Goal: Information Seeking & Learning: Find specific fact

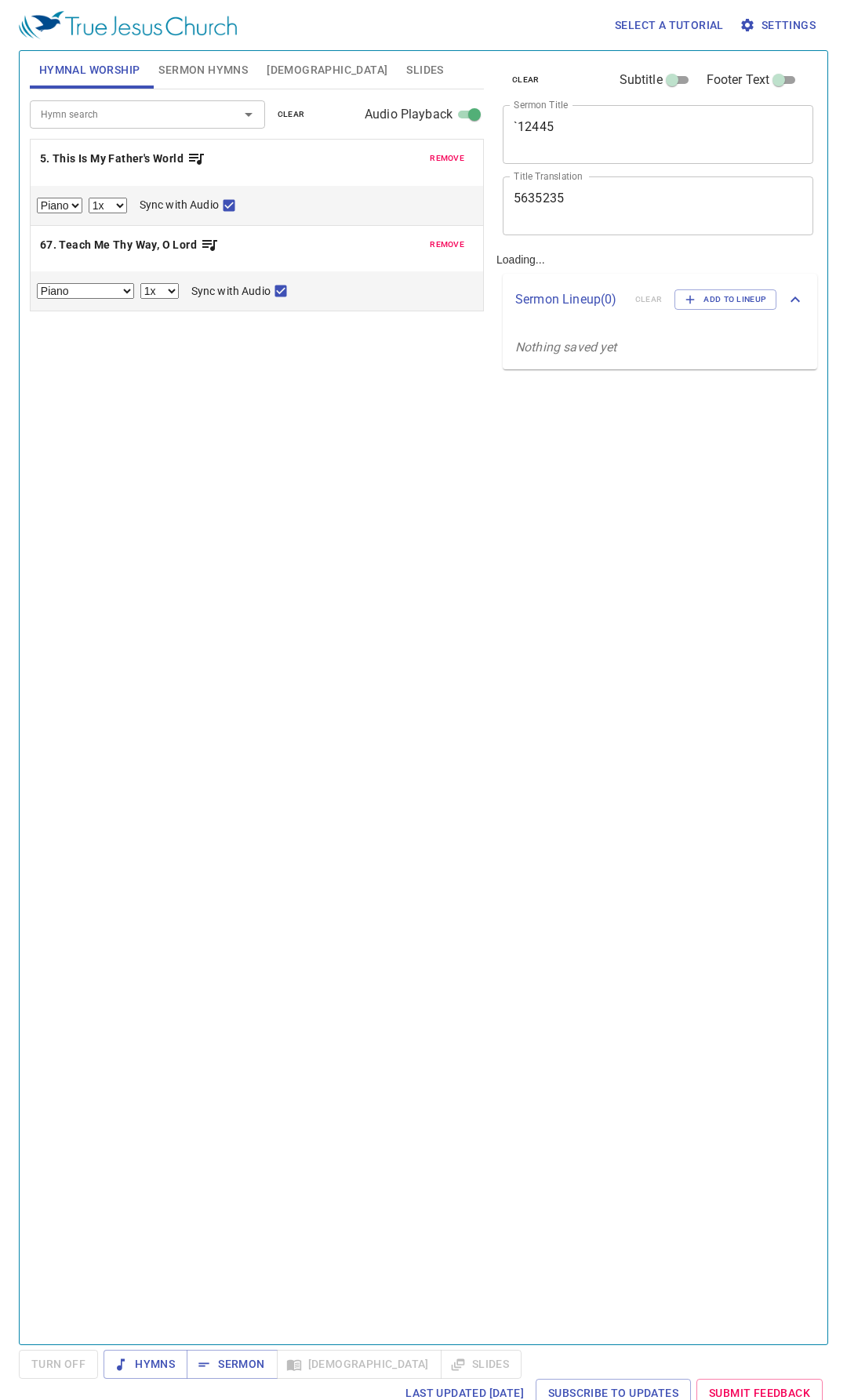
select select "1"
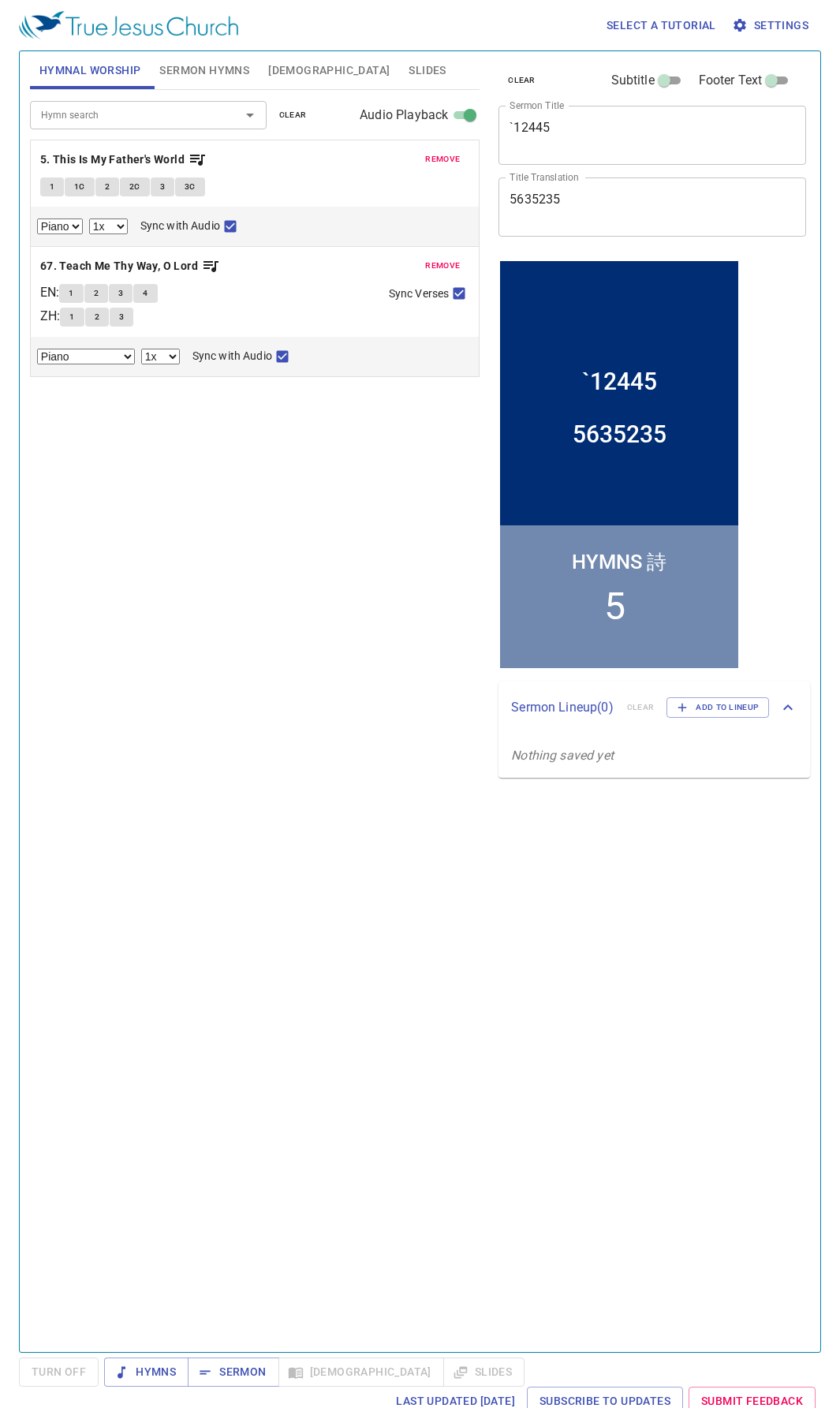
click at [121, 125] on div "Hymn search" at bounding box center [148, 115] width 237 height 27
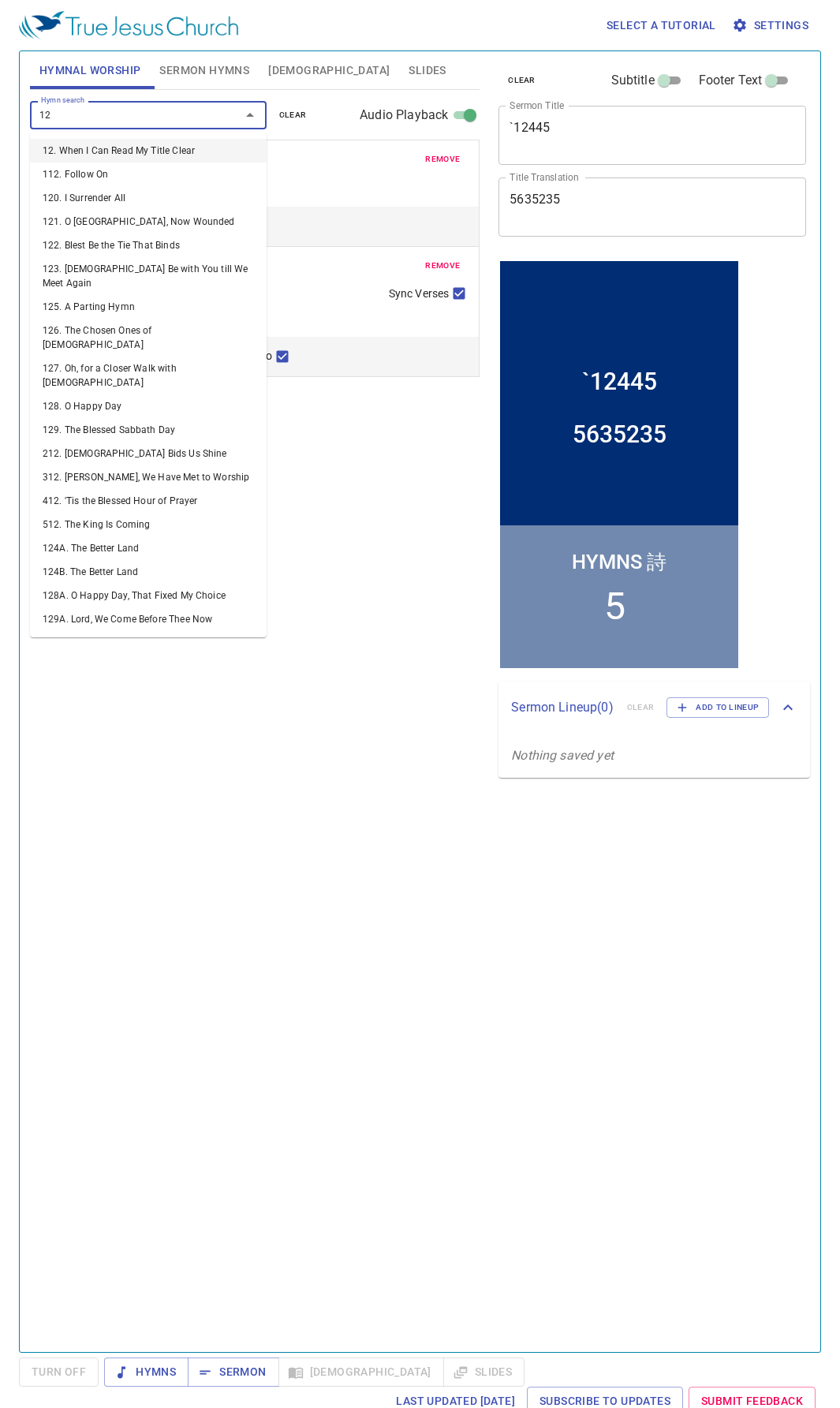
type input "120"
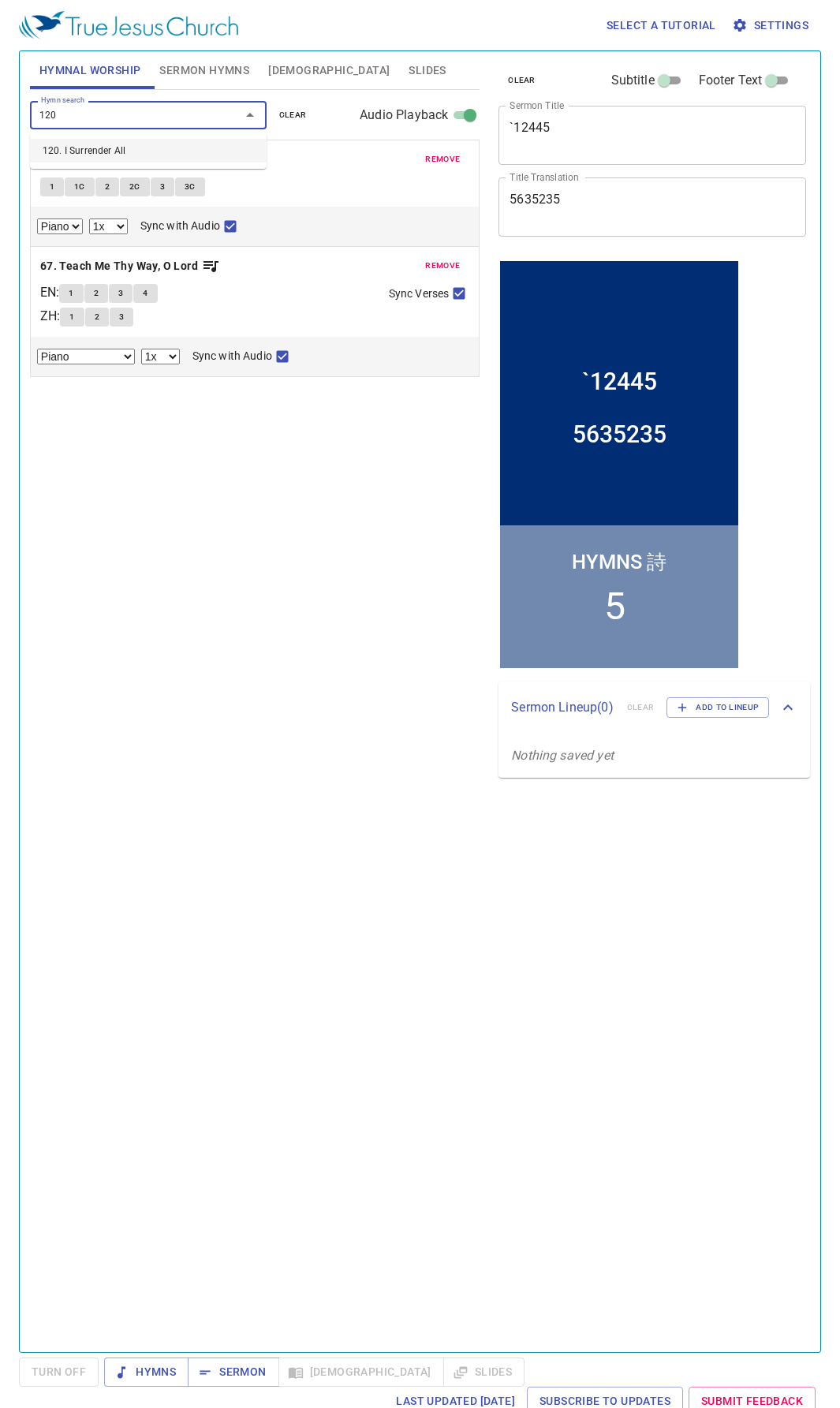
click at [121, 152] on li "120. I Surrender All" at bounding box center [148, 151] width 237 height 24
select select "1"
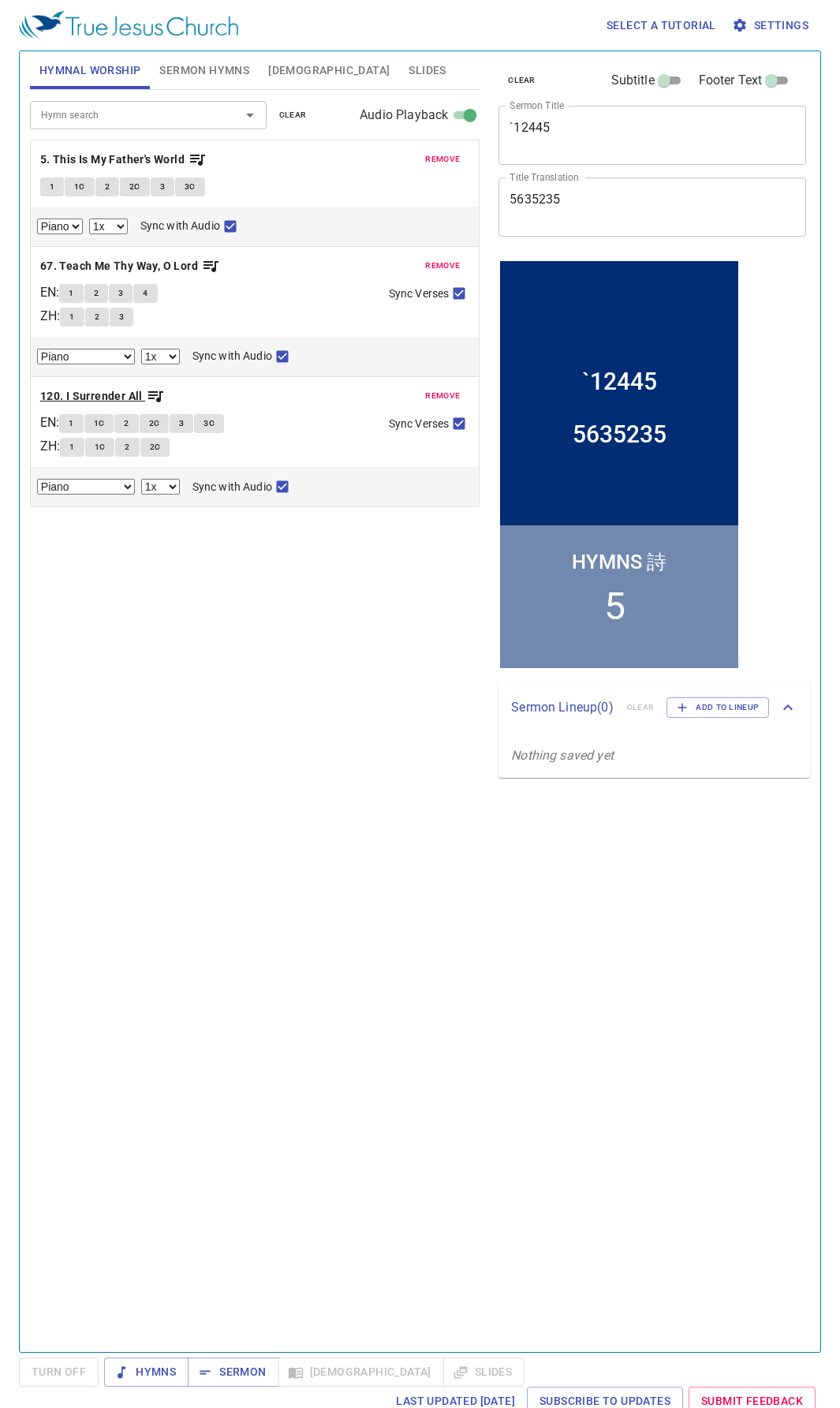
click at [101, 391] on b "120. I Surrender All" at bounding box center [92, 396] width 103 height 20
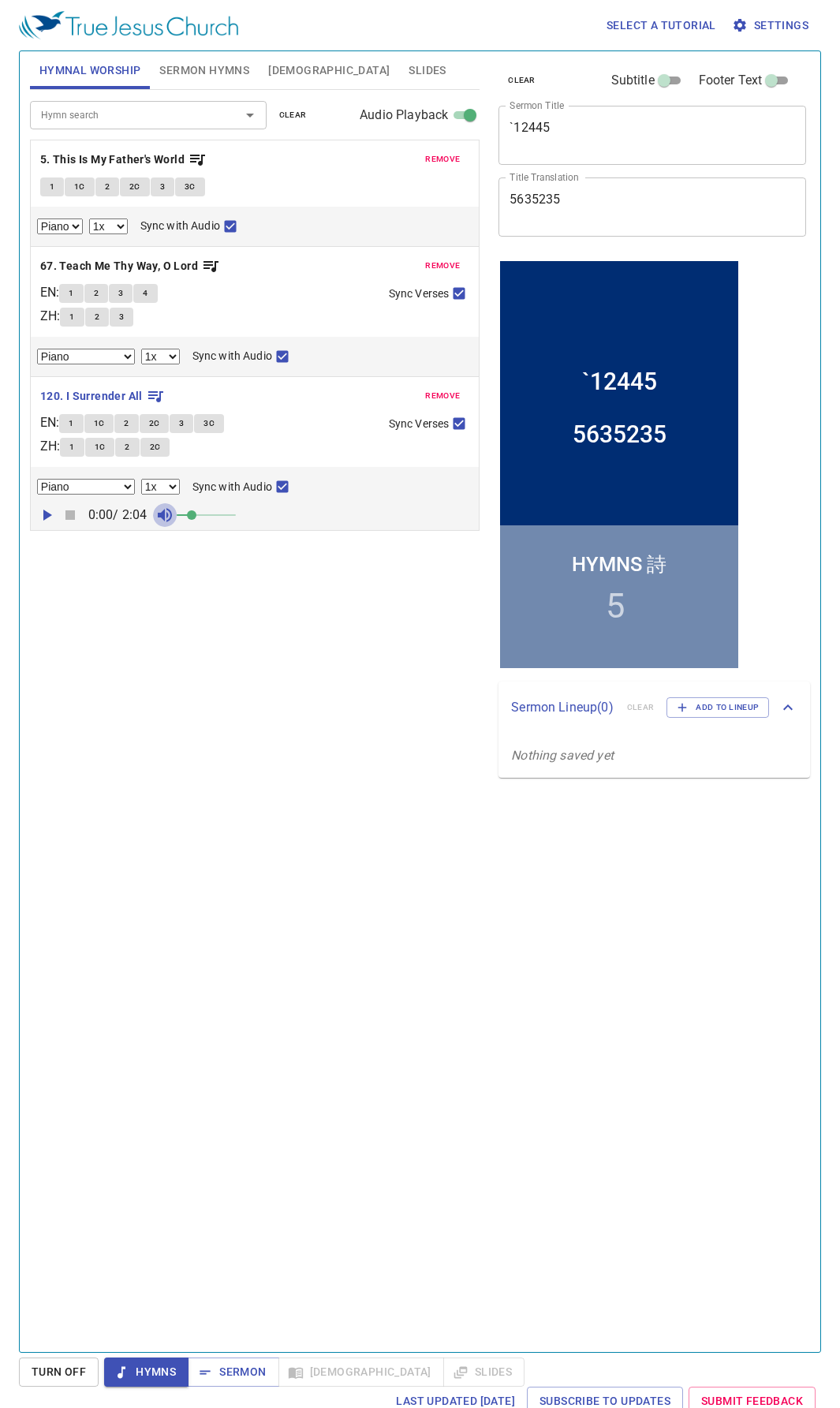
click at [174, 507] on icon "button" at bounding box center [165, 515] width 19 height 19
click at [48, 511] on icon "button" at bounding box center [46, 515] width 19 height 19
drag, startPoint x: 201, startPoint y: 517, endPoint x: 253, endPoint y: 517, distance: 52.0
click at [240, 517] on span at bounding box center [235, 515] width 9 height 9
click at [116, 489] on select "Piano Piano (2 verses)" at bounding box center [86, 486] width 98 height 15
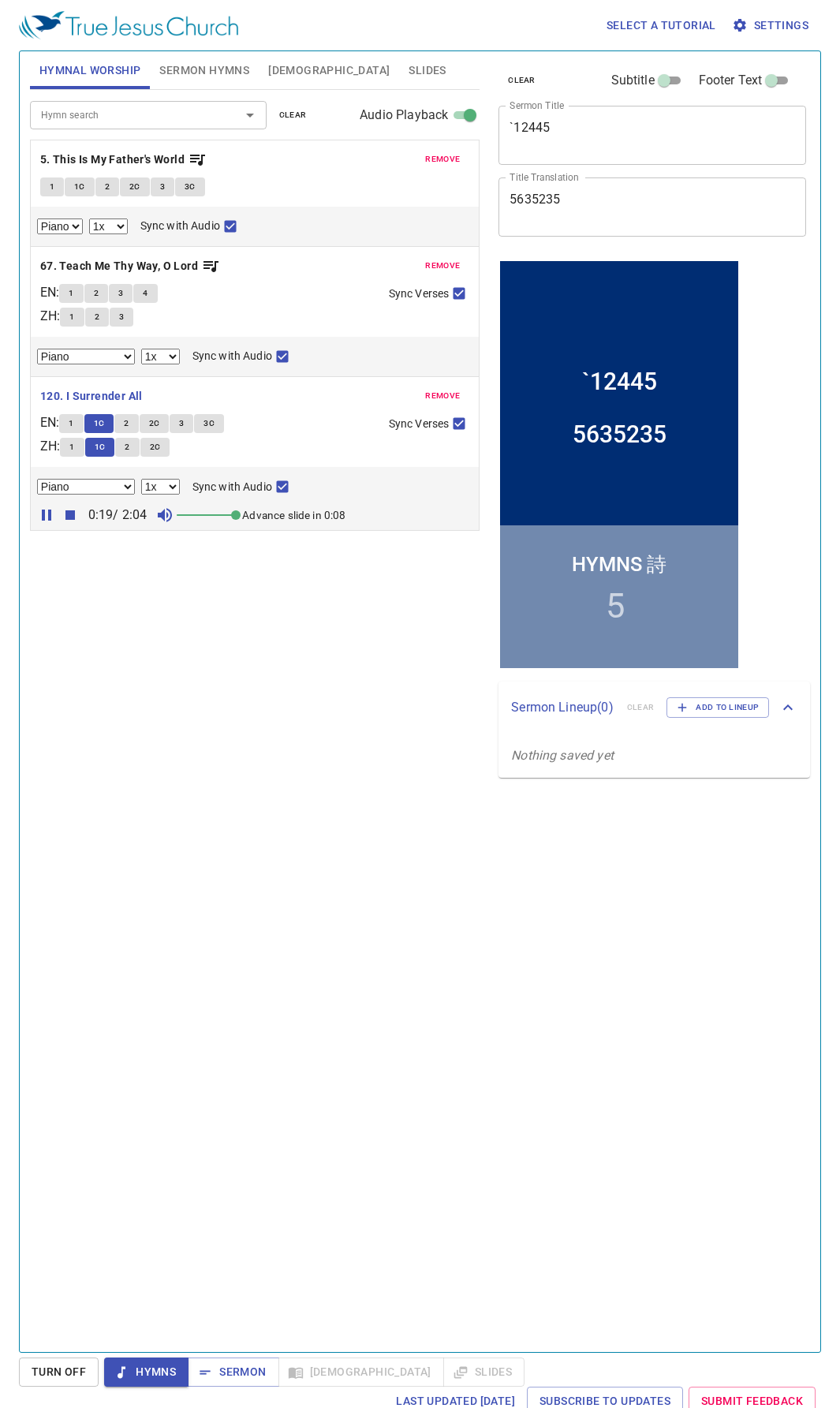
click at [100, 557] on div "Hymn search Hymn search clear Audio Playback remove 5. This Is My Father's Worl…" at bounding box center [255, 715] width 450 height 1249
click at [129, 482] on select "Piano Piano (2 verses)" at bounding box center [86, 486] width 98 height 15
click at [159, 486] on select "0.6x 0.7x 0.8x 0.9x 1x 1.1x 1.2x 1.3x 1.4x 1.5x 1.7x 2x" at bounding box center [160, 486] width 39 height 15
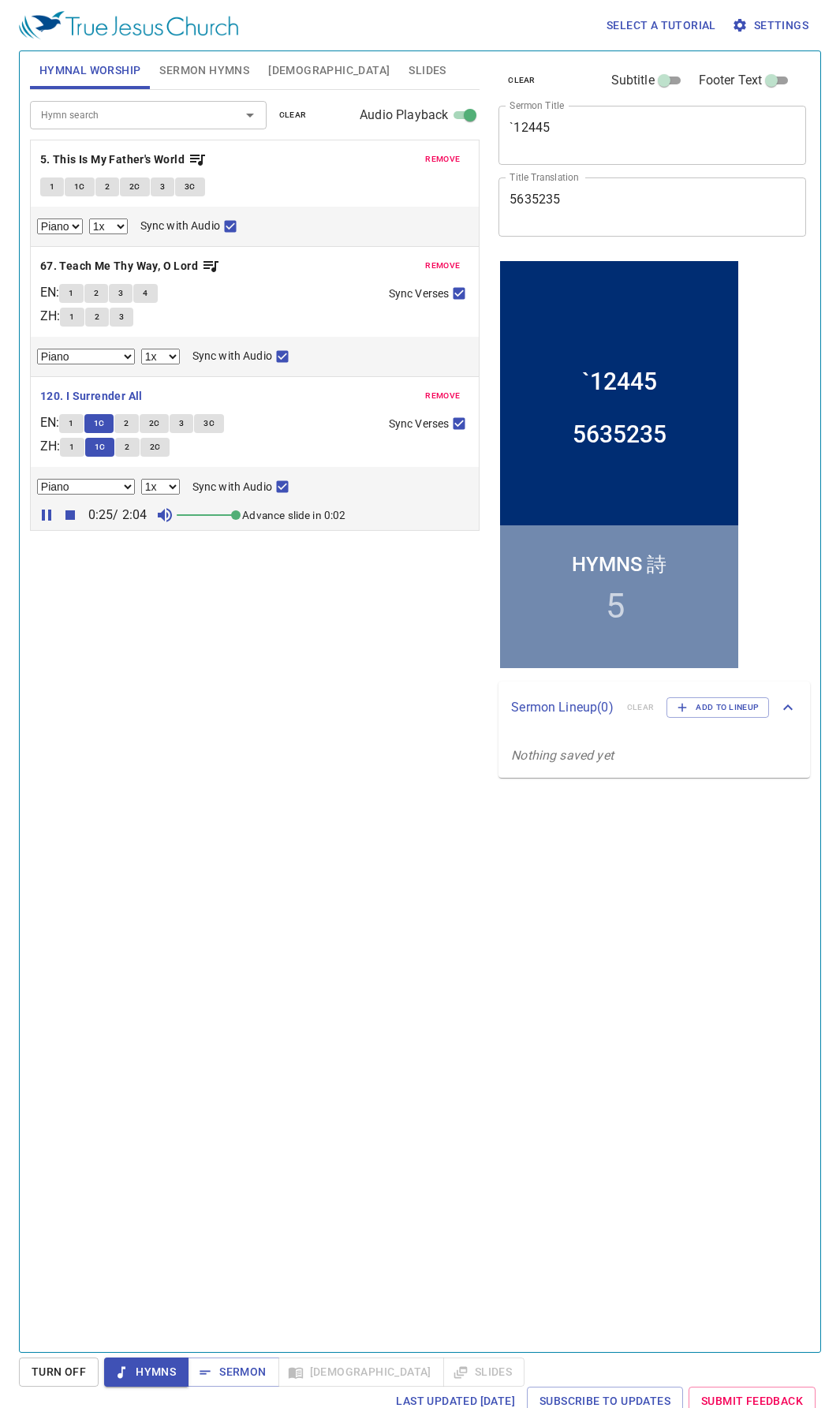
click at [244, 565] on div "Hymn search Hymn search clear Audio Playback remove 5. This Is My Father's Worl…" at bounding box center [255, 715] width 450 height 1249
click at [45, 510] on icon "button" at bounding box center [46, 515] width 19 height 19
click at [71, 510] on icon "button" at bounding box center [70, 515] width 19 height 19
